Goal: Task Accomplishment & Management: Manage account settings

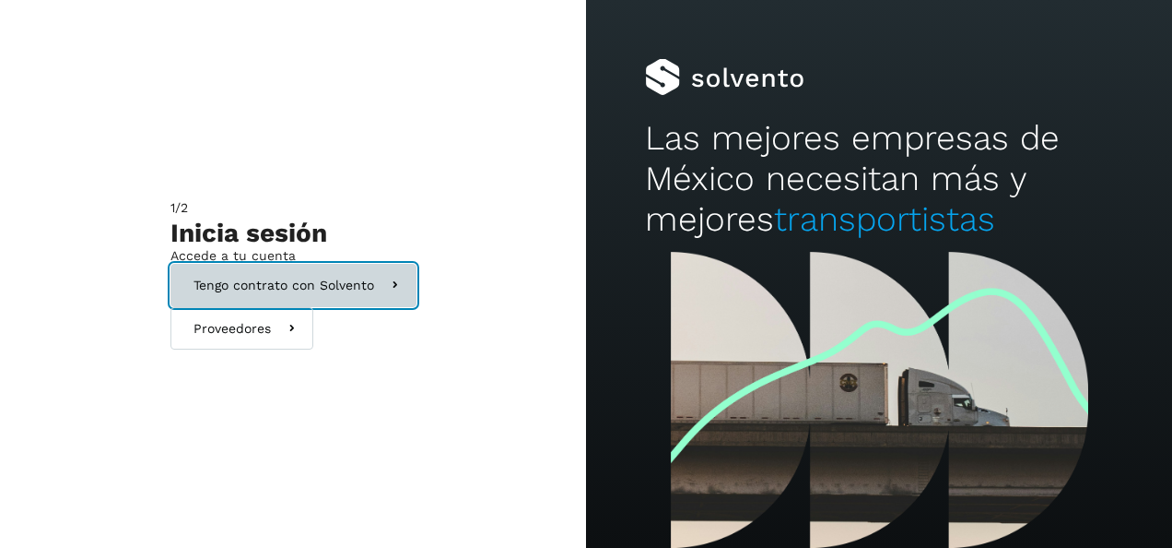
click at [247, 286] on span "Tengo contrato con Solvento" at bounding box center [284, 284] width 181 height 13
click at [392, 304] on button "Tengo contrato con Solvento" at bounding box center [294, 285] width 246 height 43
click at [405, 289] on icon at bounding box center [394, 285] width 19 height 19
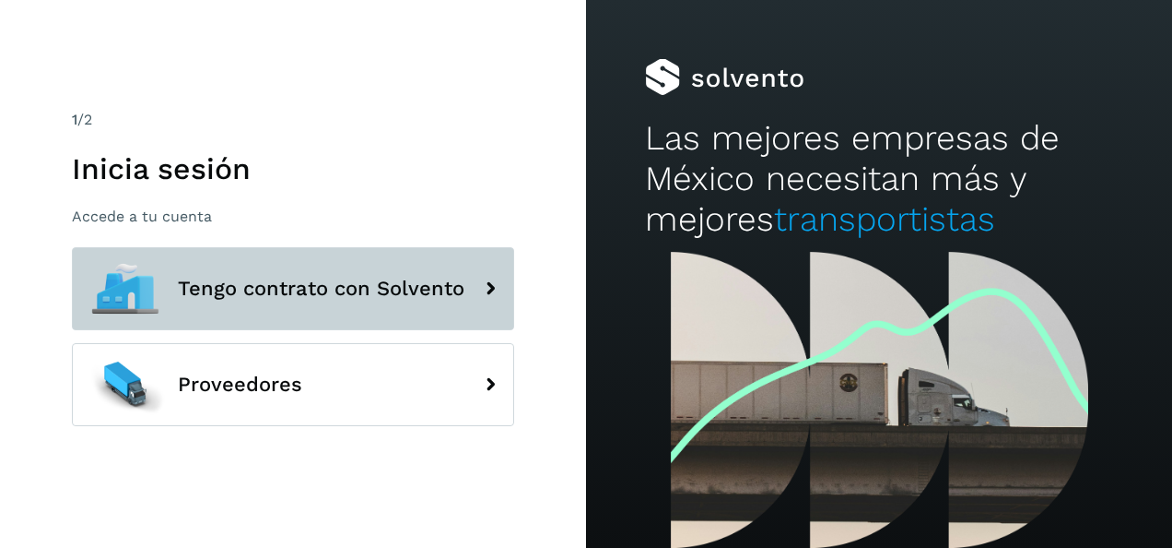
click at [454, 284] on span "Tengo contrato con Solvento" at bounding box center [321, 288] width 287 height 22
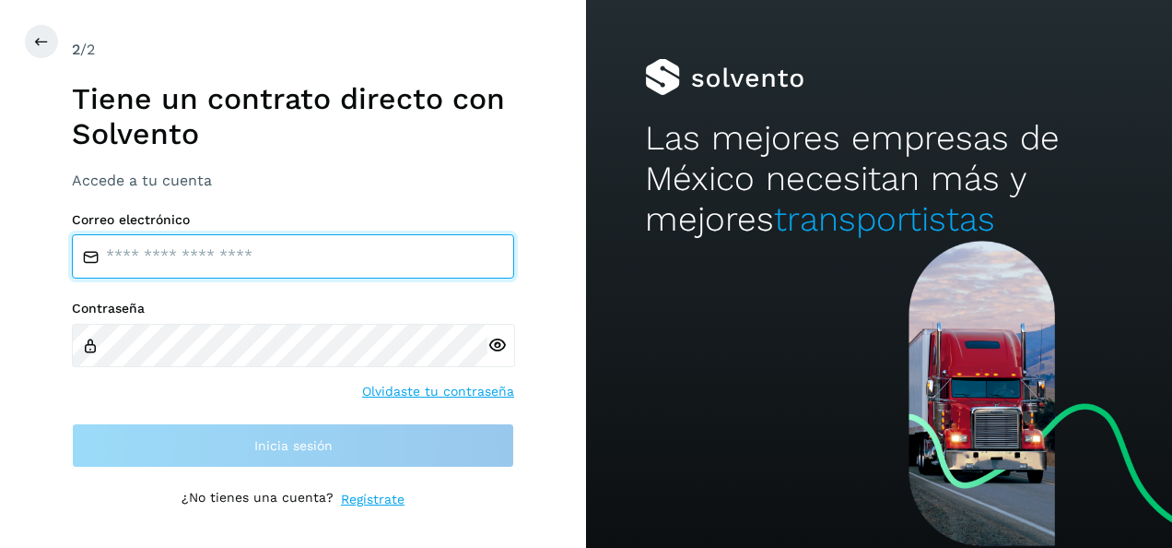
click at [299, 264] on input "email" at bounding box center [293, 256] width 442 height 44
type input "**********"
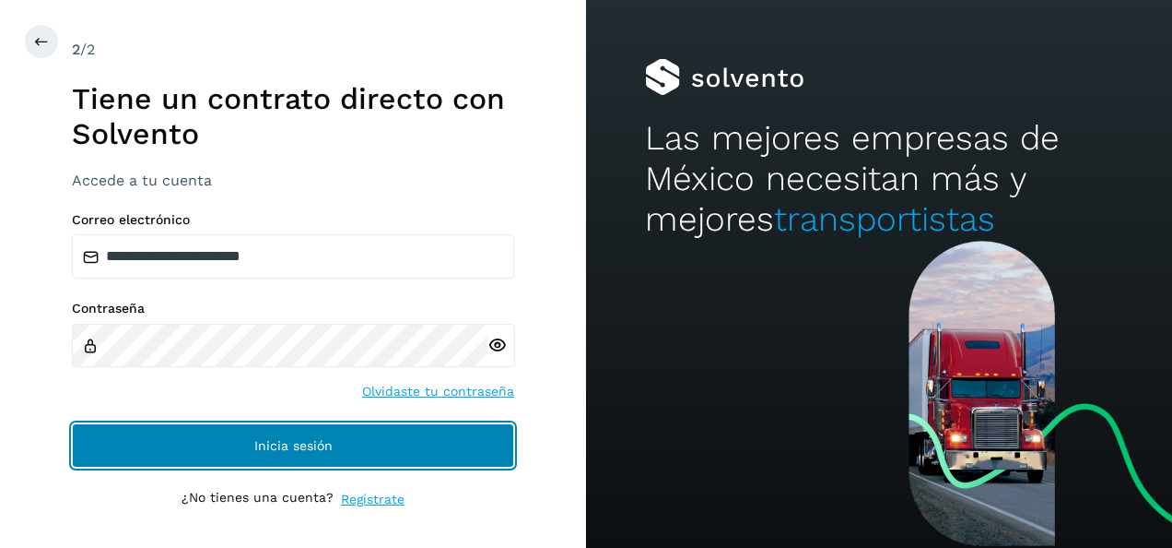
click at [281, 457] on button "Inicia sesión" at bounding box center [293, 445] width 442 height 44
